Goal: Information Seeking & Learning: Find specific page/section

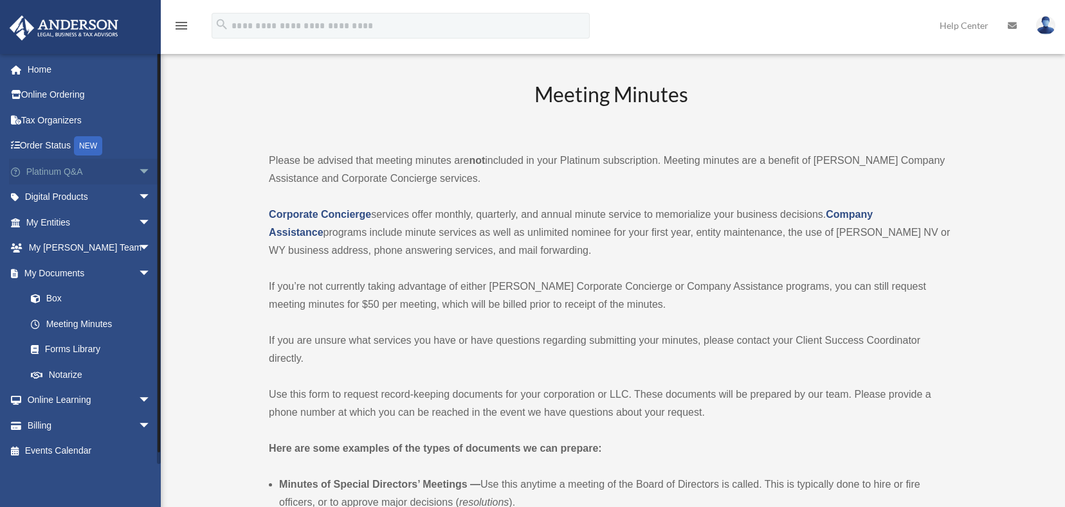
click at [138, 172] on span "arrow_drop_down" at bounding box center [151, 172] width 26 height 26
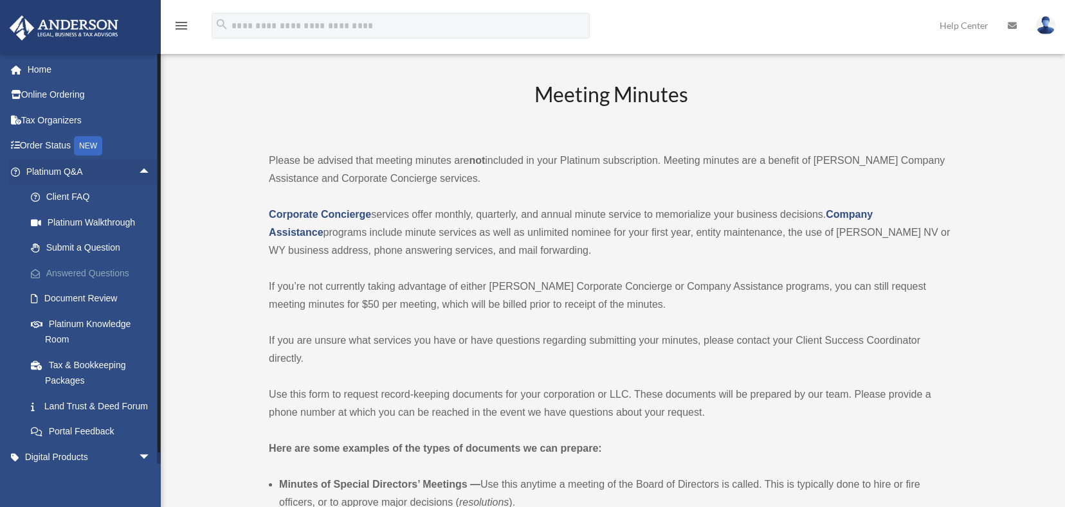
click at [66, 275] on link "Answered Questions" at bounding box center [94, 273] width 152 height 26
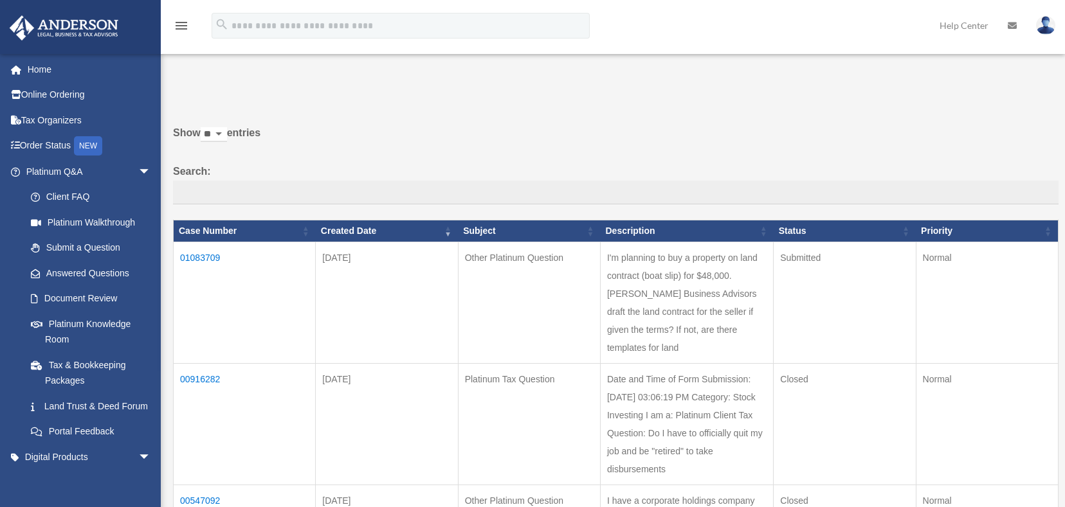
drag, startPoint x: 760, startPoint y: 165, endPoint x: 778, endPoint y: 34, distance: 131.8
click at [760, 163] on label "Search:" at bounding box center [615, 184] width 885 height 42
click at [760, 181] on input "Search:" at bounding box center [615, 193] width 885 height 24
